Goal: Check status

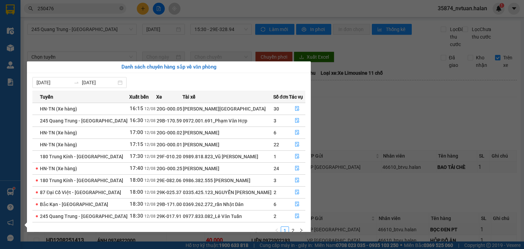
drag, startPoint x: 372, startPoint y: 109, endPoint x: 321, endPoint y: 84, distance: 57.2
click at [358, 103] on section "Kết quả tìm kiếm ( 217 ) Bộ lọc Mã ĐH Trạng thái Món hàng Thu hộ Tổng cước Chưa…" at bounding box center [262, 124] width 524 height 249
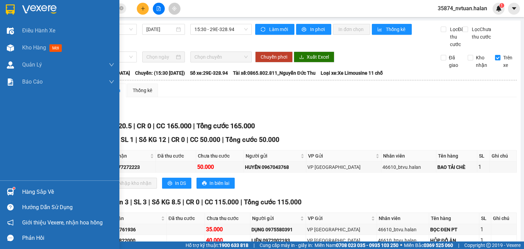
drag, startPoint x: 26, startPoint y: 191, endPoint x: 29, endPoint y: 189, distance: 3.6
click at [28, 192] on div "Hàng sắp về" at bounding box center [68, 192] width 92 height 10
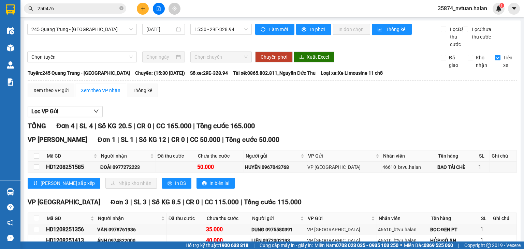
click at [361, 135] on section "Kết quả tìm kiếm ( 217 ) Bộ lọc Mã ĐH Trạng thái Món hàng Thu hộ Tổng cước Chưa…" at bounding box center [262, 124] width 524 height 249
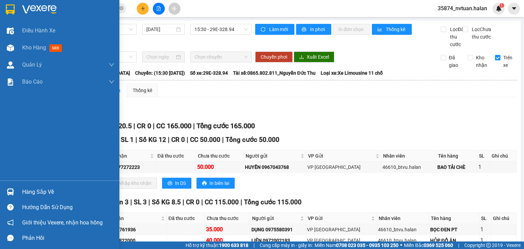
click at [32, 190] on div "Hàng sắp về" at bounding box center [68, 192] width 92 height 10
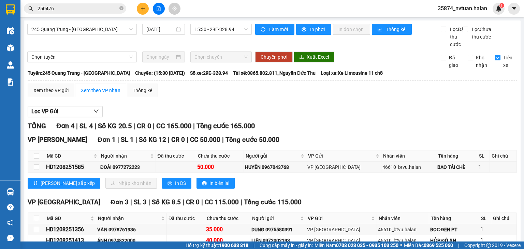
drag, startPoint x: 396, startPoint y: 118, endPoint x: 358, endPoint y: 115, distance: 37.9
click at [394, 118] on section "Kết quả tìm kiếm ( 217 ) Bộ lọc Mã ĐH Trạng thái Món hàng Thu hộ Tổng cước Chưa…" at bounding box center [262, 124] width 524 height 249
click at [80, 8] on input "250476" at bounding box center [78, 9] width 80 height 8
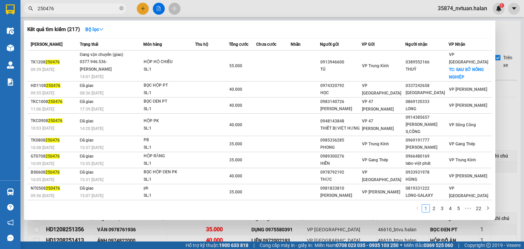
click at [80, 8] on input "250476" at bounding box center [78, 9] width 80 height 8
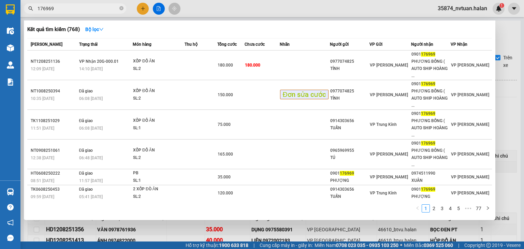
type input "176969"
click at [502, 40] on div at bounding box center [262, 124] width 524 height 249
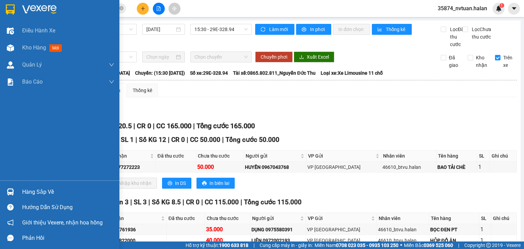
click at [21, 186] on div "Hàng sắp về" at bounding box center [59, 191] width 119 height 15
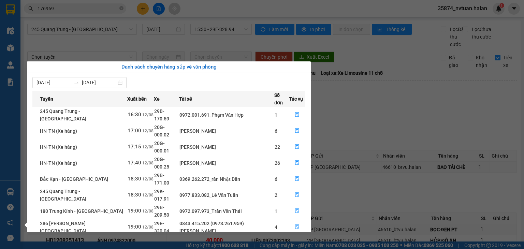
click at [341, 133] on section "Kết quả tìm kiếm ( 768 ) Bộ lọc Mã ĐH Trạng thái Món hàng Thu hộ Tổng cước Chưa…" at bounding box center [262, 124] width 524 height 249
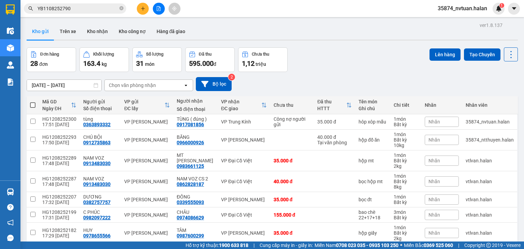
click at [358, 63] on section "Kết quả tìm kiếm ( 1 ) Bộ lọc Mã ĐH Trạng thái Món hàng Thu hộ Tổng cước Chưa c…" at bounding box center [262, 124] width 524 height 249
